Goal: Find specific page/section

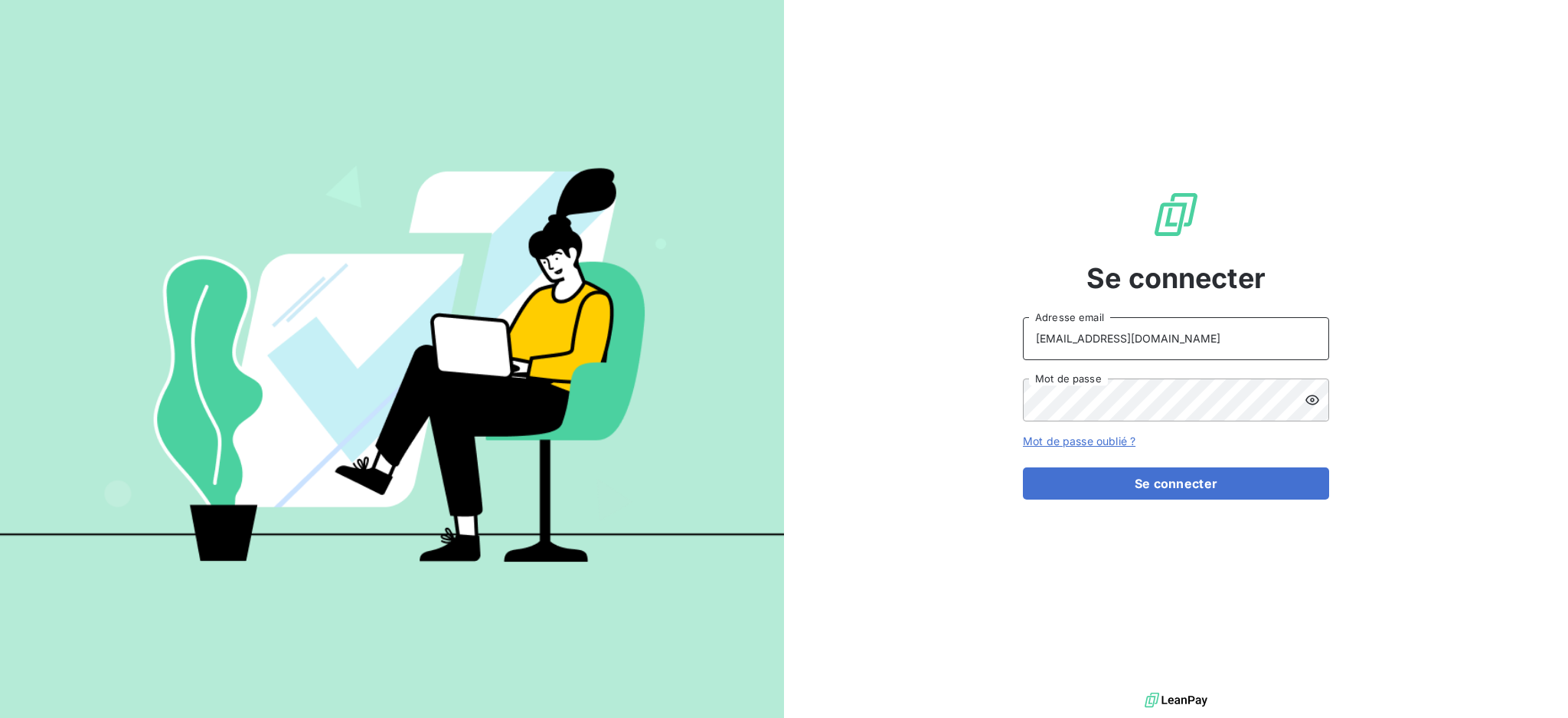
click at [1161, 343] on input "[EMAIL_ADDRESS][DOMAIN_NAME]" at bounding box center [1176, 338] width 306 height 43
type input "[EMAIL_ADDRESS][DOMAIN_NAME]"
click at [1082, 490] on button "Se connecter" at bounding box center [1176, 483] width 306 height 32
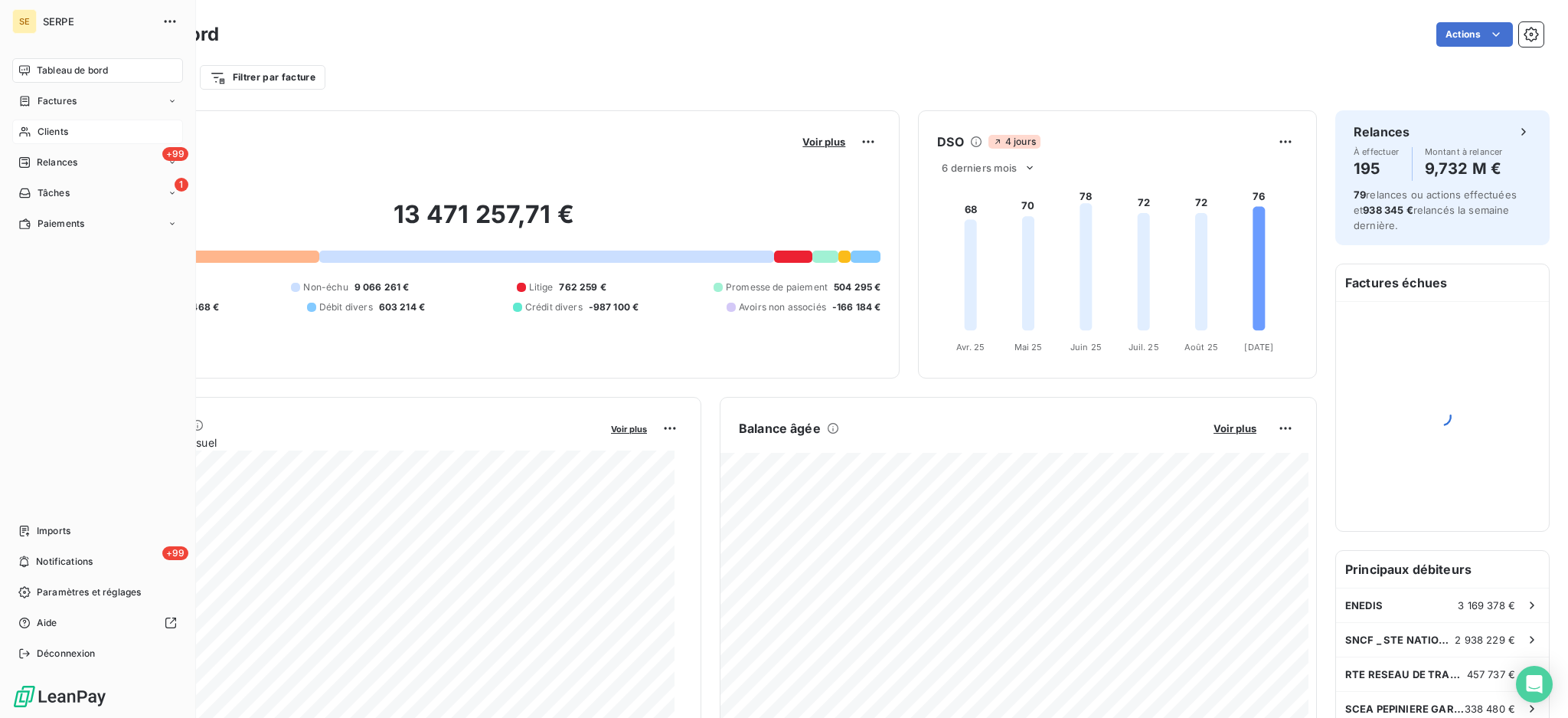
click at [65, 122] on div "Clients" at bounding box center [98, 131] width 171 height 24
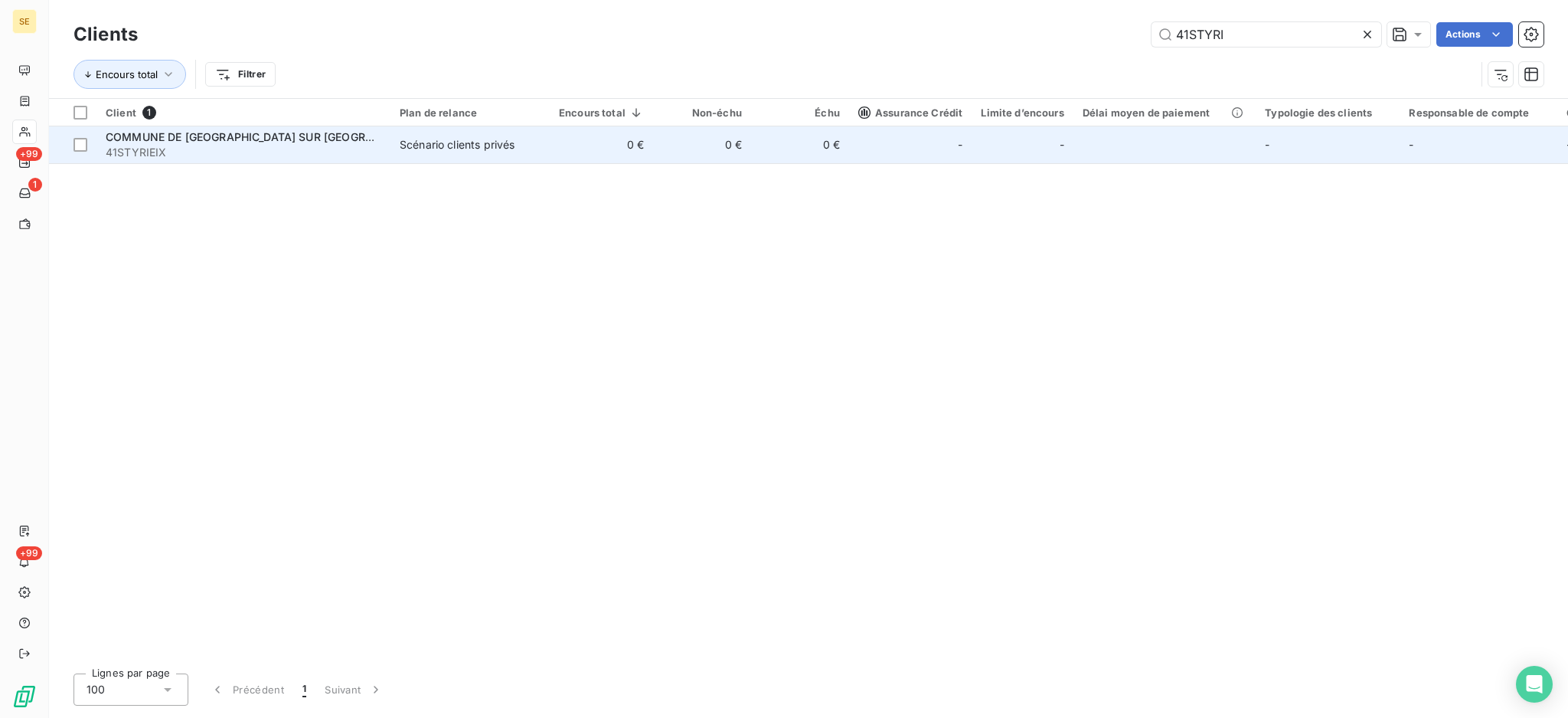
type input "41STYRI"
click at [349, 134] on div "COMMUNE DE [GEOGRAPHIC_DATA] SUR [GEOGRAPHIC_DATA]" at bounding box center [243, 137] width 276 height 16
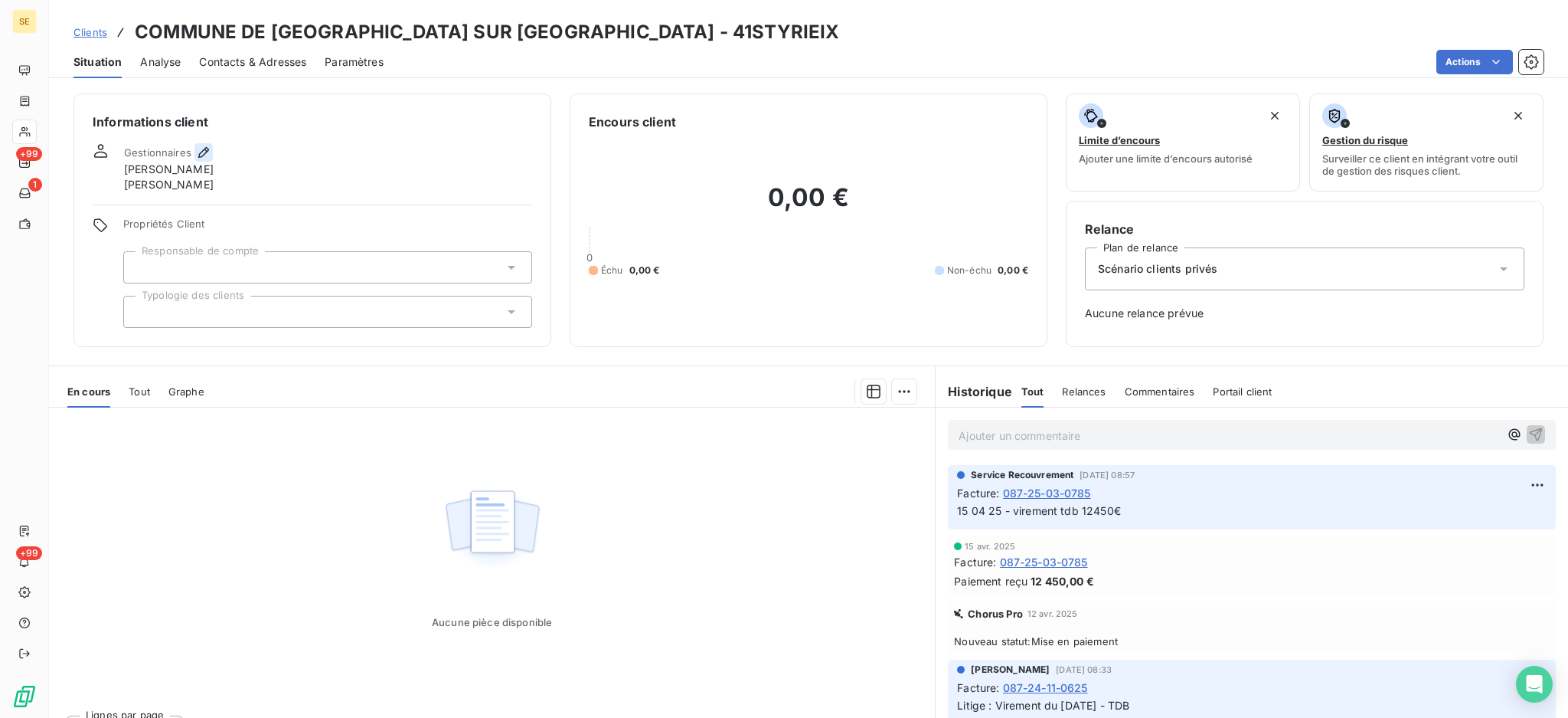
click at [207, 151] on icon "button" at bounding box center [204, 153] width 16 height 16
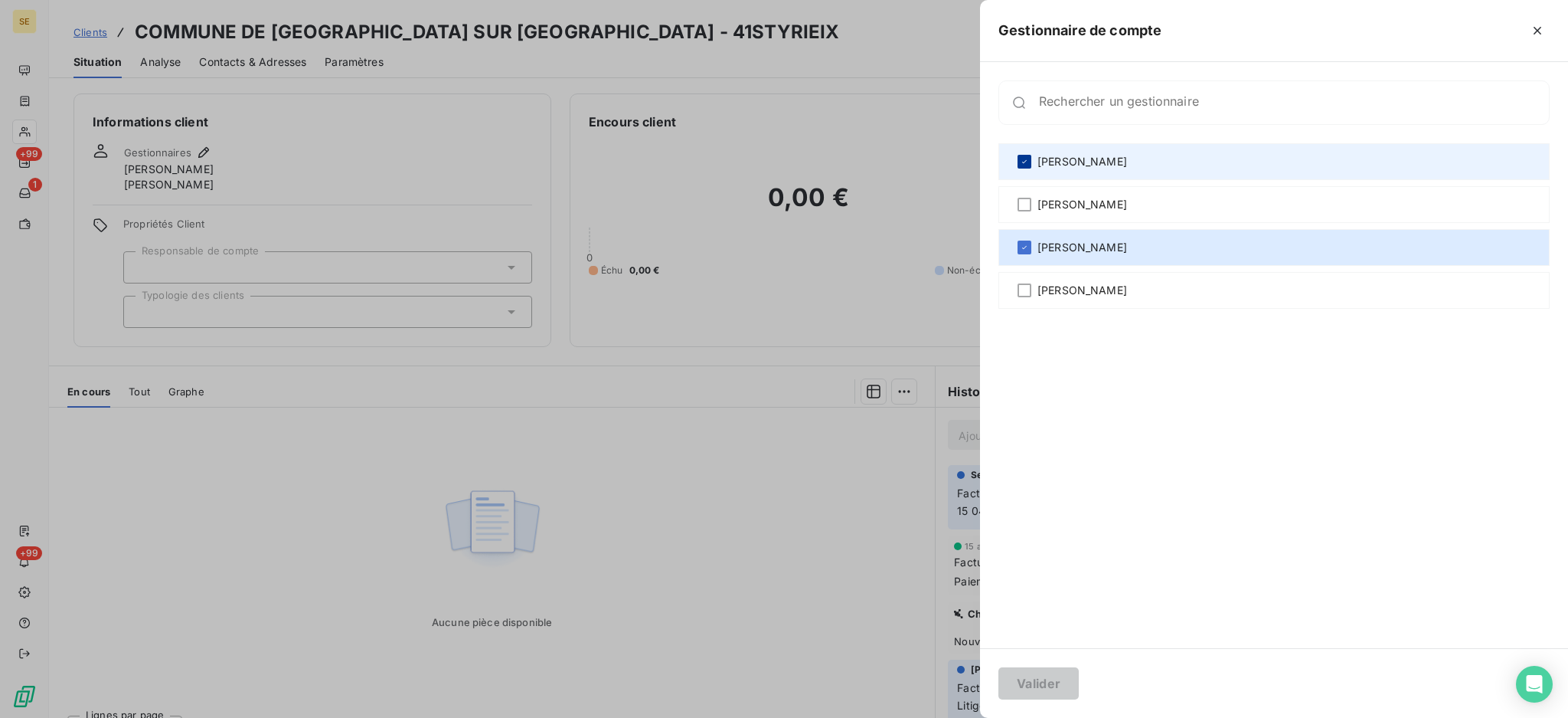
click at [1024, 161] on icon at bounding box center [1024, 161] width 9 height 9
click at [1052, 678] on button "Valider" at bounding box center [1039, 683] width 80 height 32
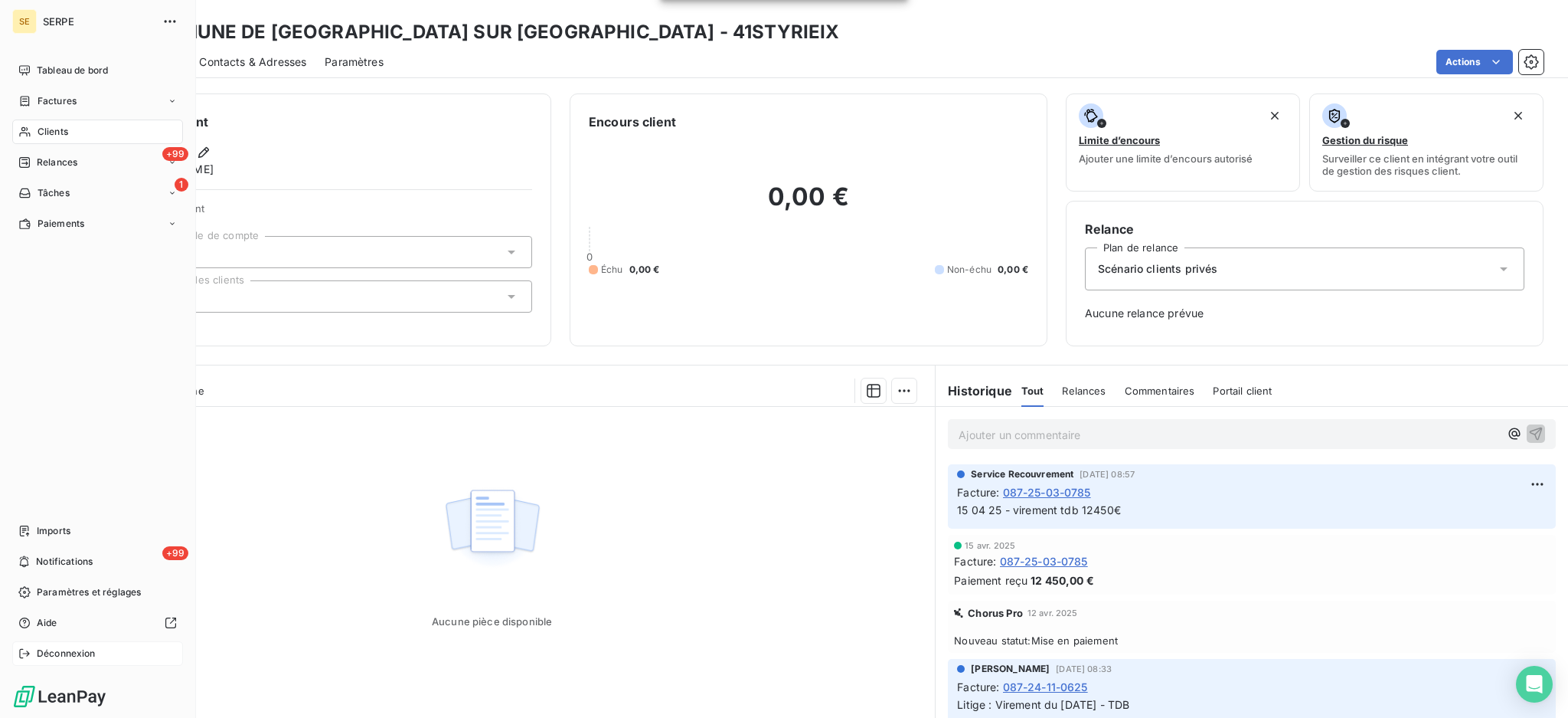
click at [50, 653] on span "Déconnexion" at bounding box center [66, 653] width 59 height 14
